Goal: Task Accomplishment & Management: Manage account settings

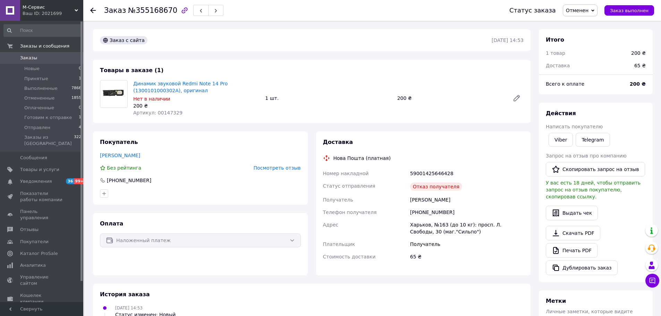
scroll to position [167, 0]
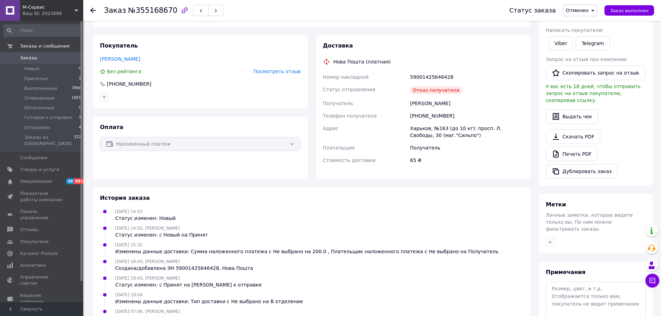
scroll to position [167, 0]
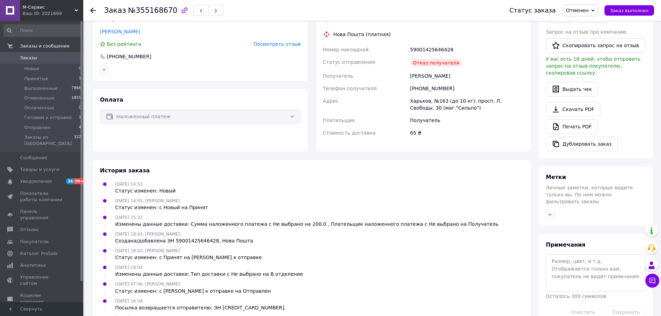
scroll to position [167, 0]
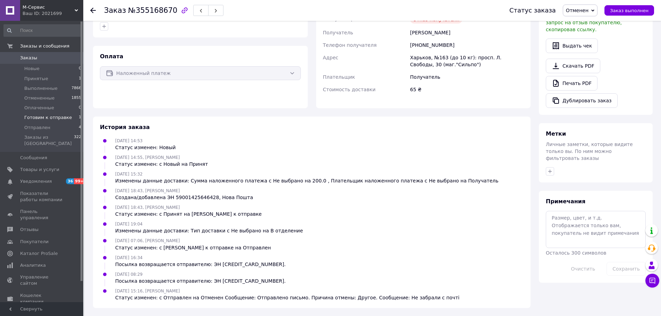
click at [44, 118] on span "Готовим к отправке" at bounding box center [48, 117] width 48 height 6
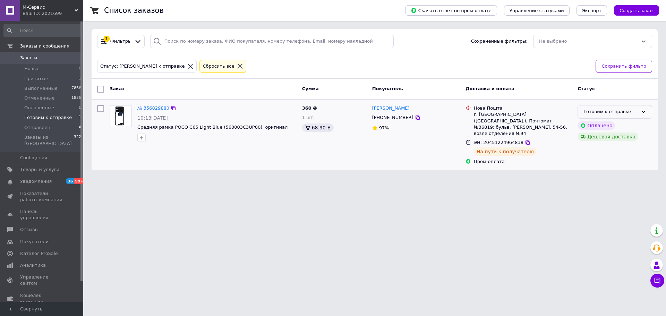
click at [633, 114] on div "Готовим к отправке" at bounding box center [610, 111] width 54 height 7
click at [602, 175] on li "Отправлен" at bounding box center [615, 177] width 74 height 13
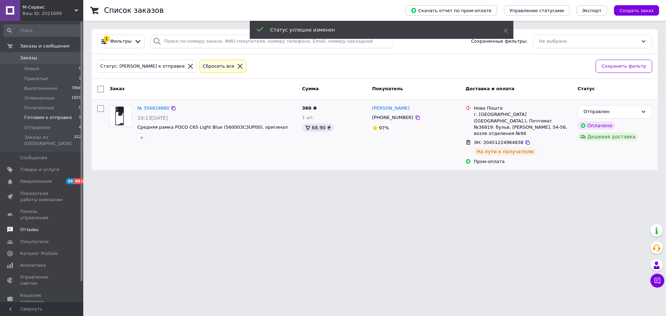
click at [48, 224] on link "Отзывы" at bounding box center [42, 230] width 85 height 12
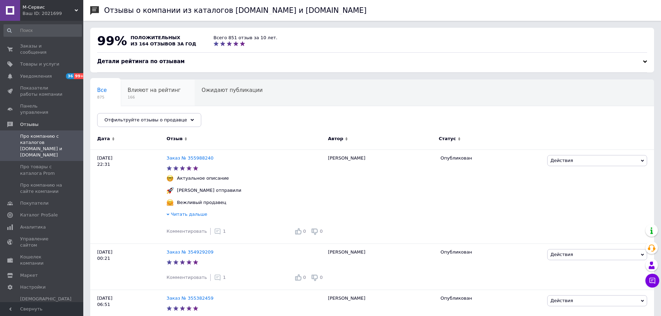
click at [143, 96] on span "166" at bounding box center [154, 97] width 53 height 5
